Goal: Task Accomplishment & Management: Use online tool/utility

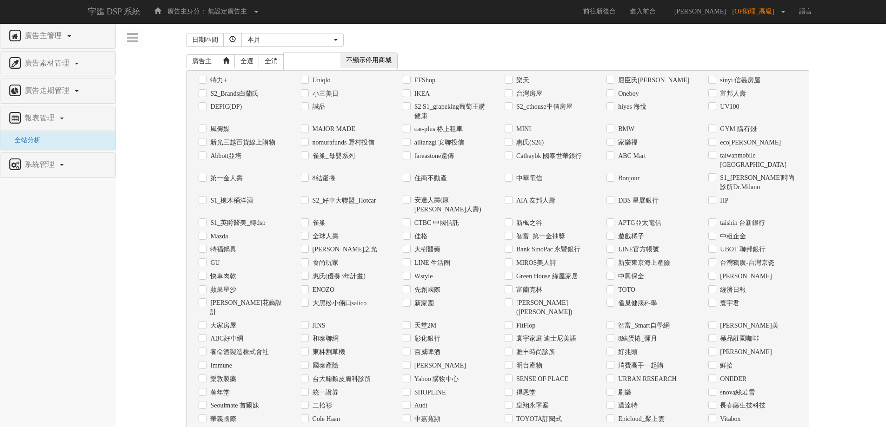
click at [325, 77] on label "Uniqlo" at bounding box center [320, 80] width 20 height 9
click at [307, 77] on input "Uniqlo" at bounding box center [304, 80] width 6 height 6
checkbox input "true"
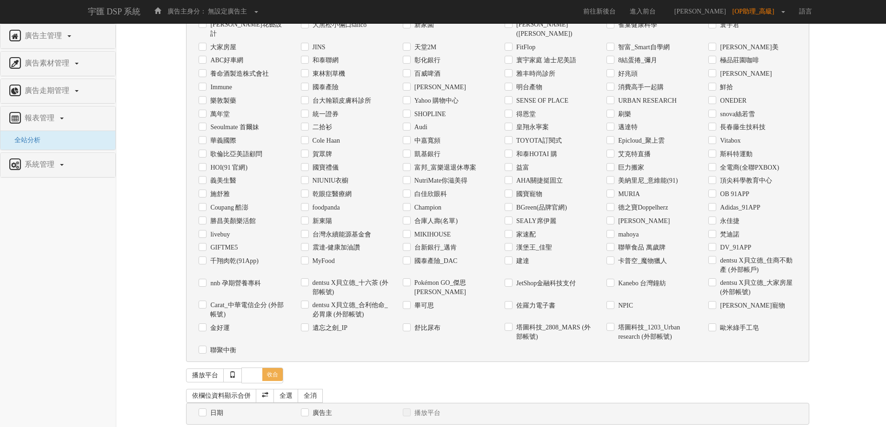
scroll to position [293, 0]
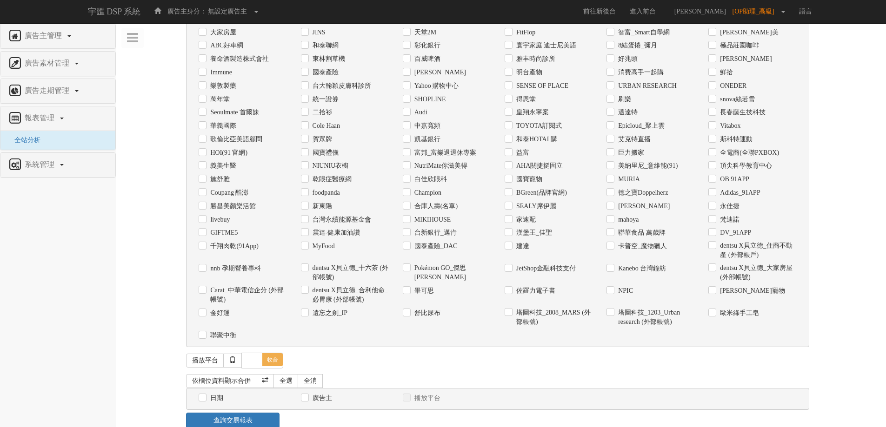
click at [217, 394] on label "日期" at bounding box center [215, 398] width 15 height 9
click at [205, 395] on input "日期" at bounding box center [202, 398] width 6 height 6
checkbox input "true"
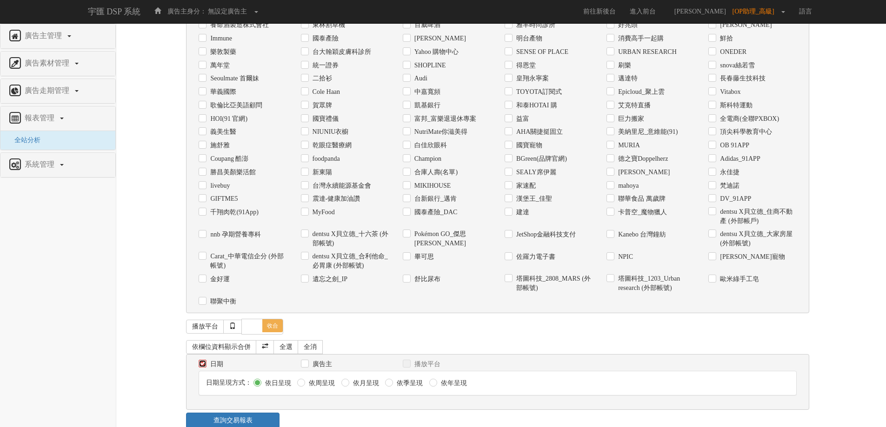
scroll to position [328, 0]
click at [237, 412] on link "查詢交易報表" at bounding box center [232, 420] width 93 height 16
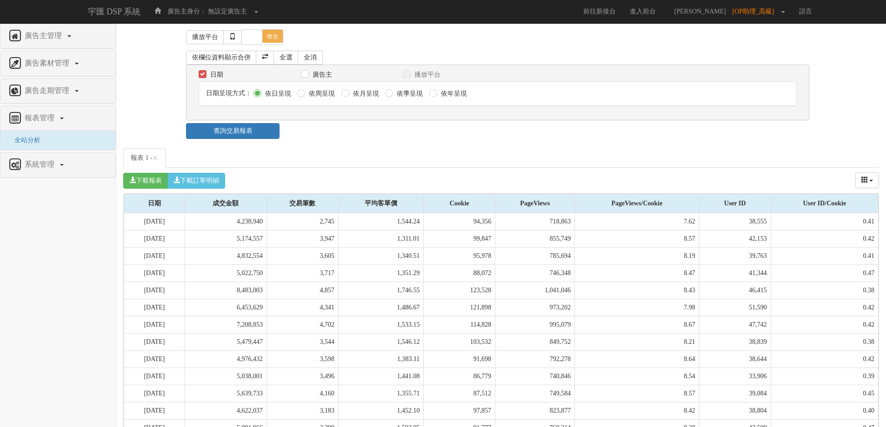
scroll to position [668, 0]
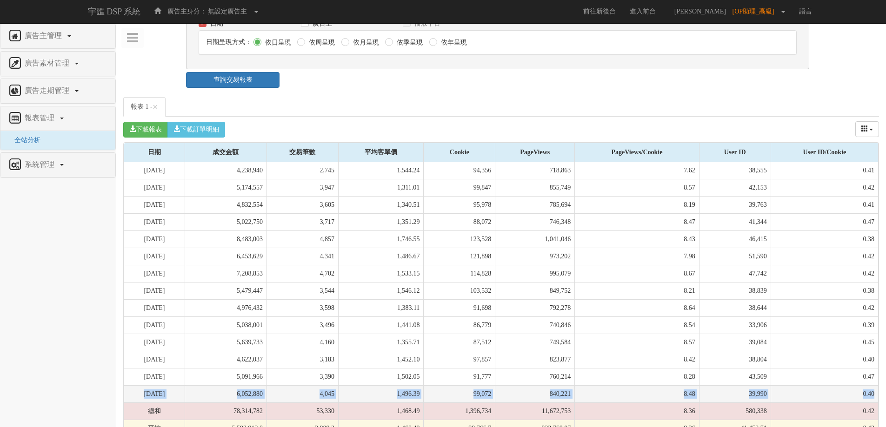
drag, startPoint x: 139, startPoint y: 368, endPoint x: 872, endPoint y: 369, distance: 733.2
click at [872, 385] on tr "[DATE] 6,052,880 4,045 1,496.39 99,072 840,221 8.48 39,990 0.40" at bounding box center [501, 393] width 754 height 17
copy tr "[DATE] 6,052,880 4,045 1,496.39 99,072 840,221 8.48 39,990 0.40"
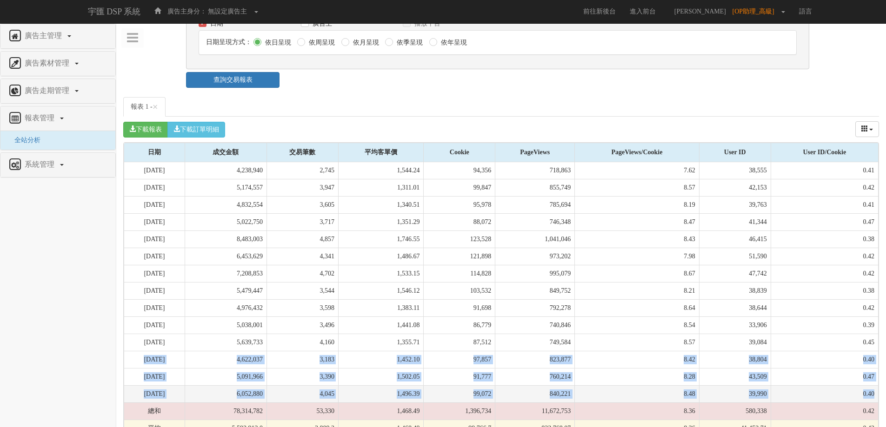
drag, startPoint x: 140, startPoint y: 338, endPoint x: 876, endPoint y: 371, distance: 736.7
click at [876, 371] on tbody "[DATE] 4,238,940 2,745 1,544.24 94,356 718,863 7.62 38,555 0.41 [DATE] 5,174,55…" at bounding box center [501, 299] width 754 height 275
copy tbody "[DATE] 4,622,037 3,183 1,452.10 97,857 823,877 8.42 38,804 0.40 [DATE] 5,091,96…"
